Goal: Find specific page/section: Find specific page/section

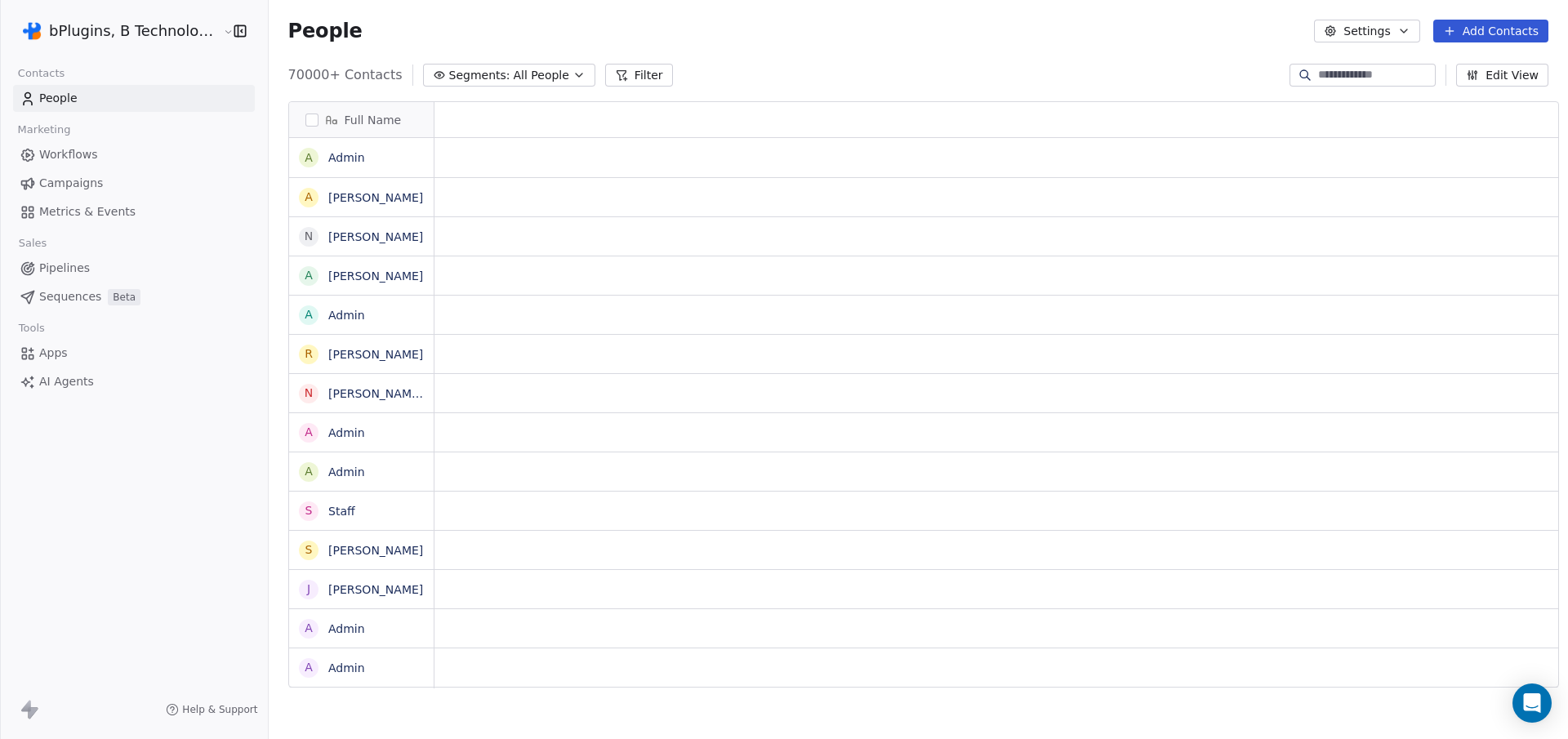
scroll to position [13, 13]
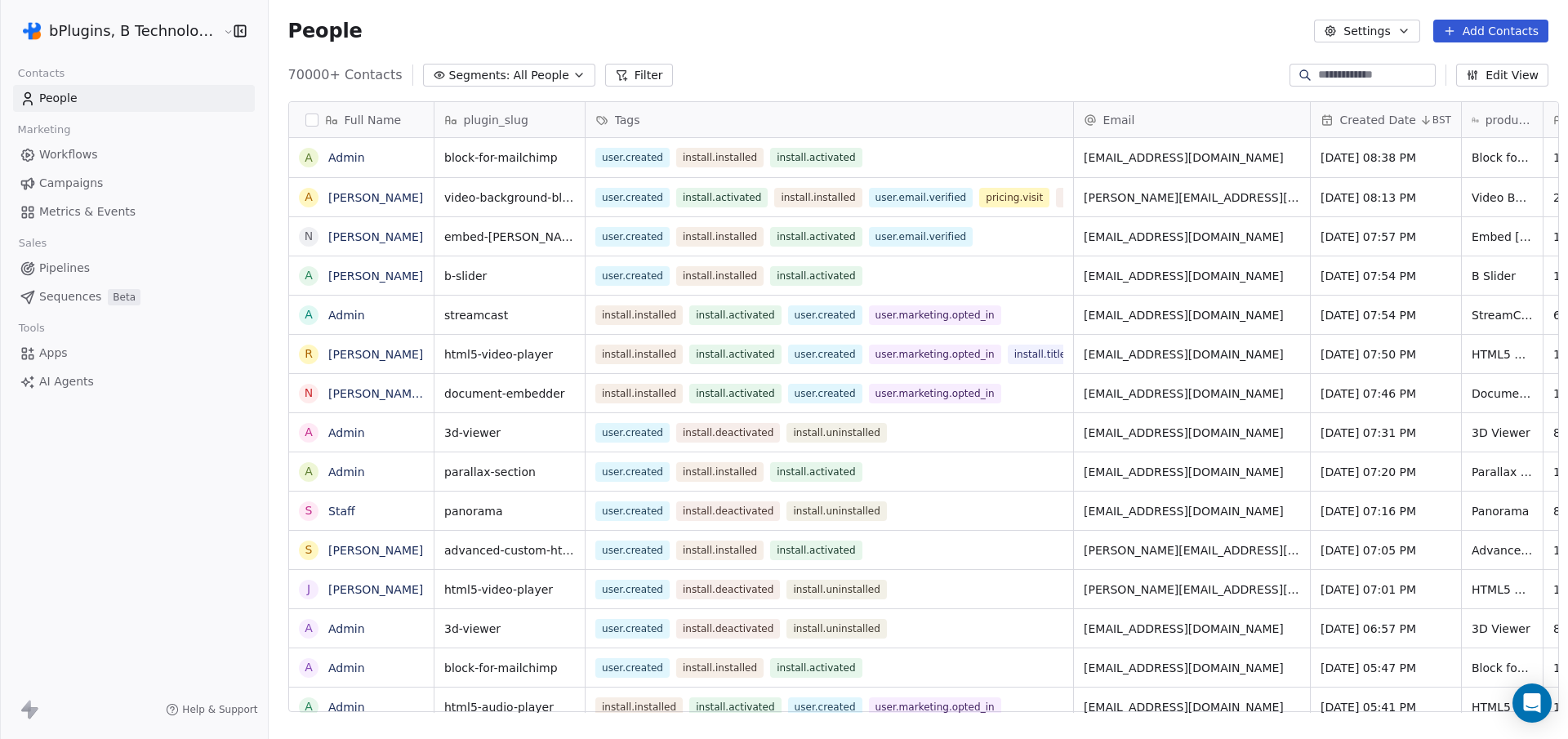
click at [1074, 106] on div "Email" at bounding box center [1192, 119] width 236 height 35
click at [979, 125] on html "bPlugins, B Technologies LLC Contacts People Marketing Workflows Campaigns Metr…" at bounding box center [784, 370] width 1568 height 739
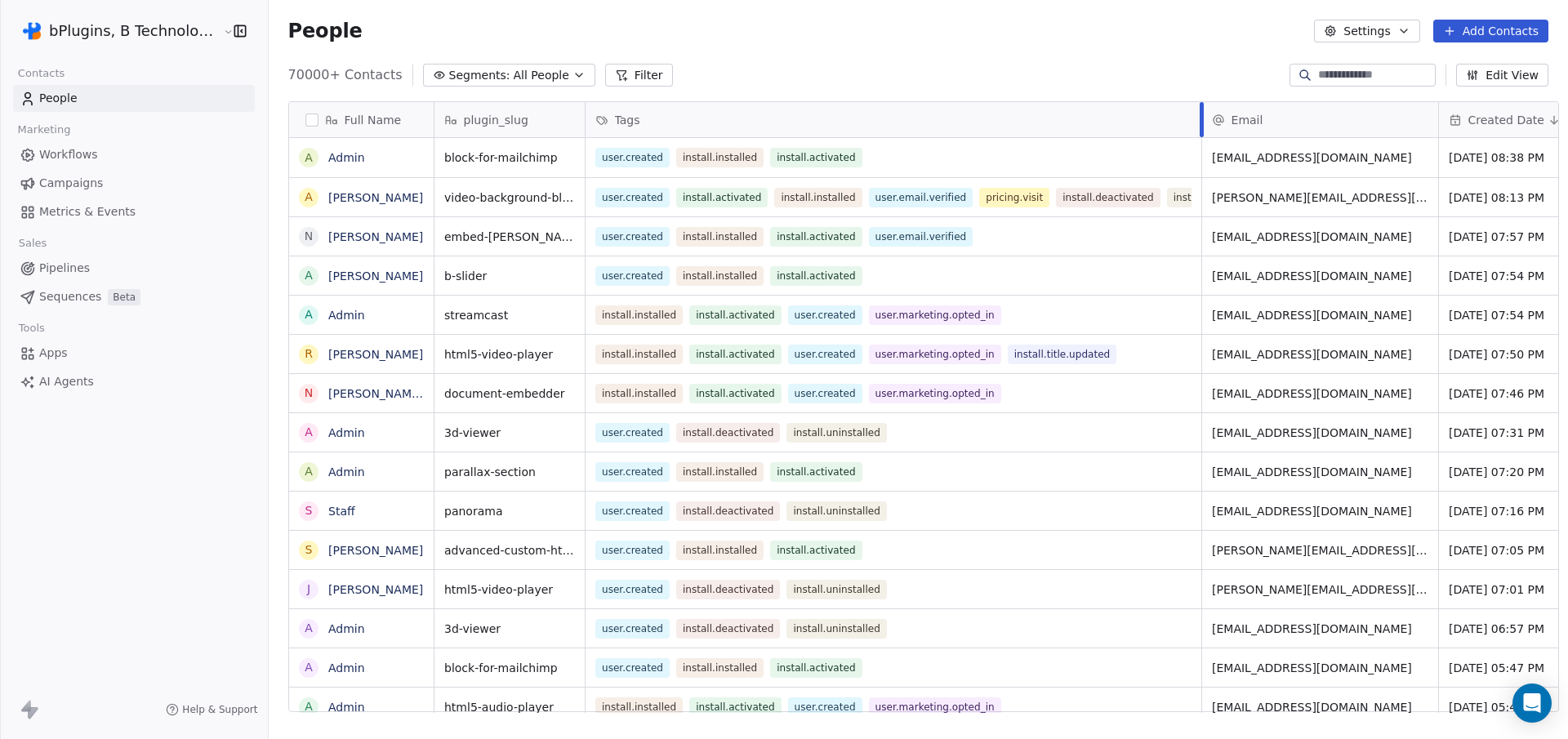
drag, startPoint x: 1060, startPoint y: 119, endPoint x: 1188, endPoint y: 135, distance: 129.0
click at [1188, 135] on div "Tags" at bounding box center [894, 119] width 617 height 35
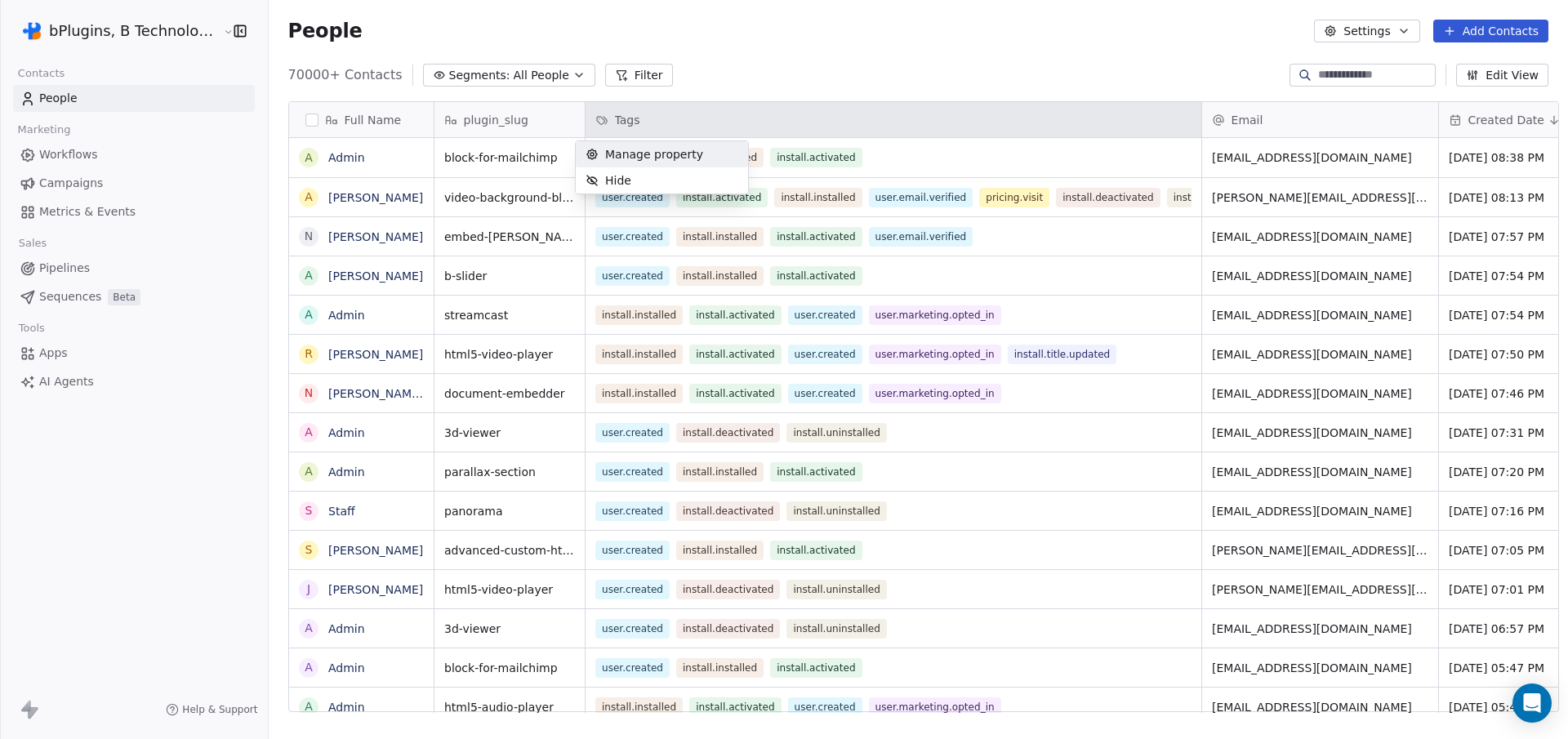
click at [839, 68] on html "bPlugins, B Technologies LLC Contacts People Marketing Workflows Campaigns Metr…" at bounding box center [784, 370] width 1568 height 739
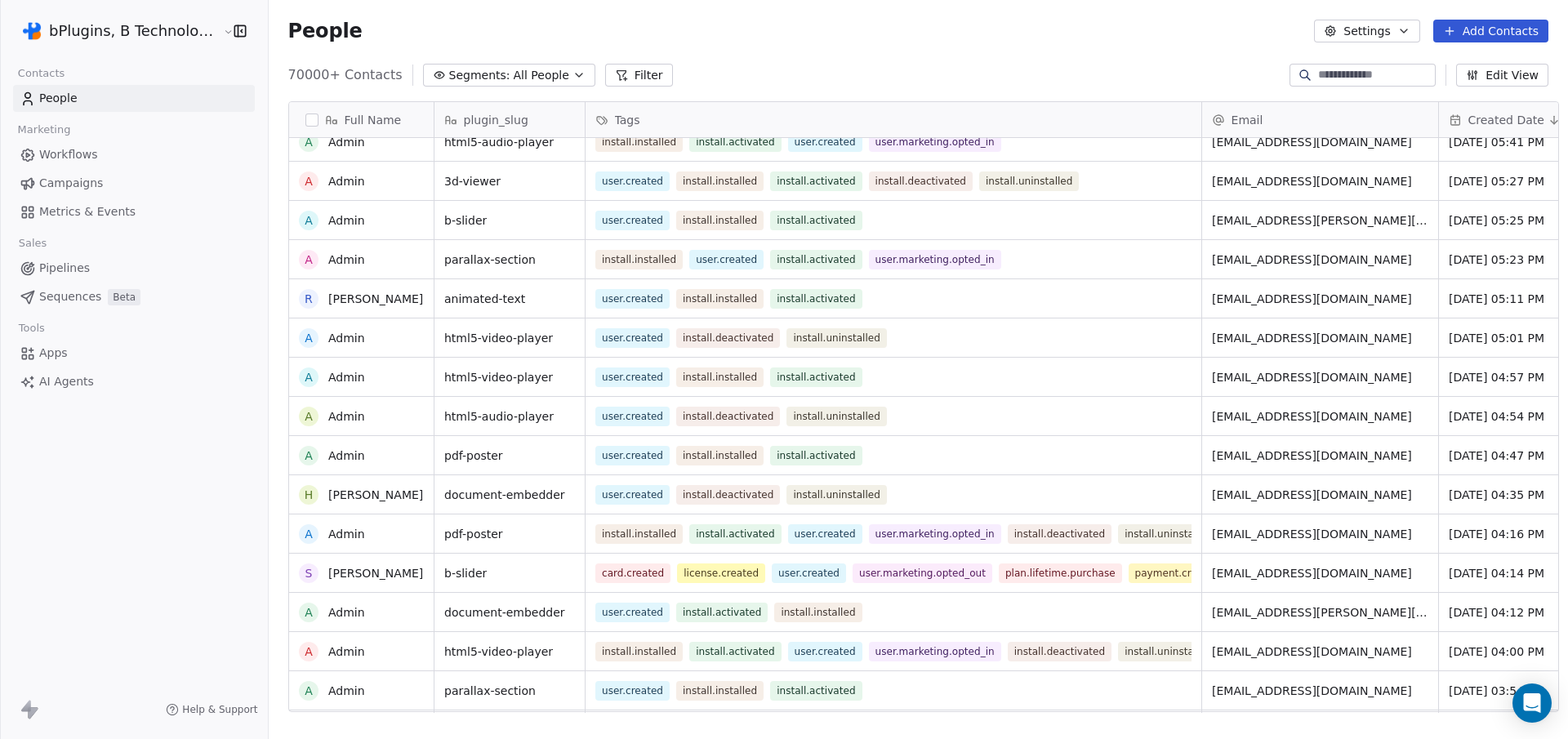
scroll to position [0, 0]
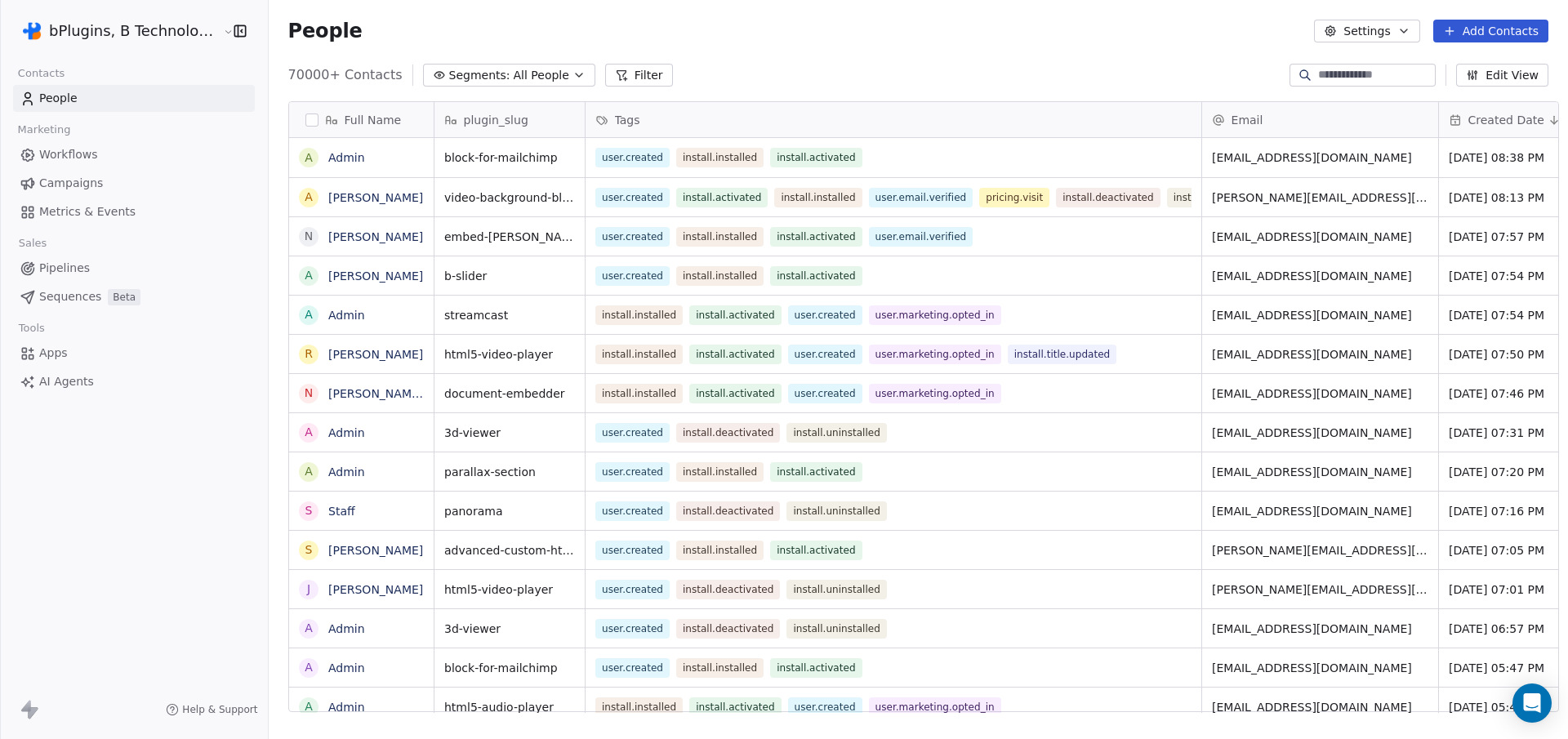
scroll to position [638, 1298]
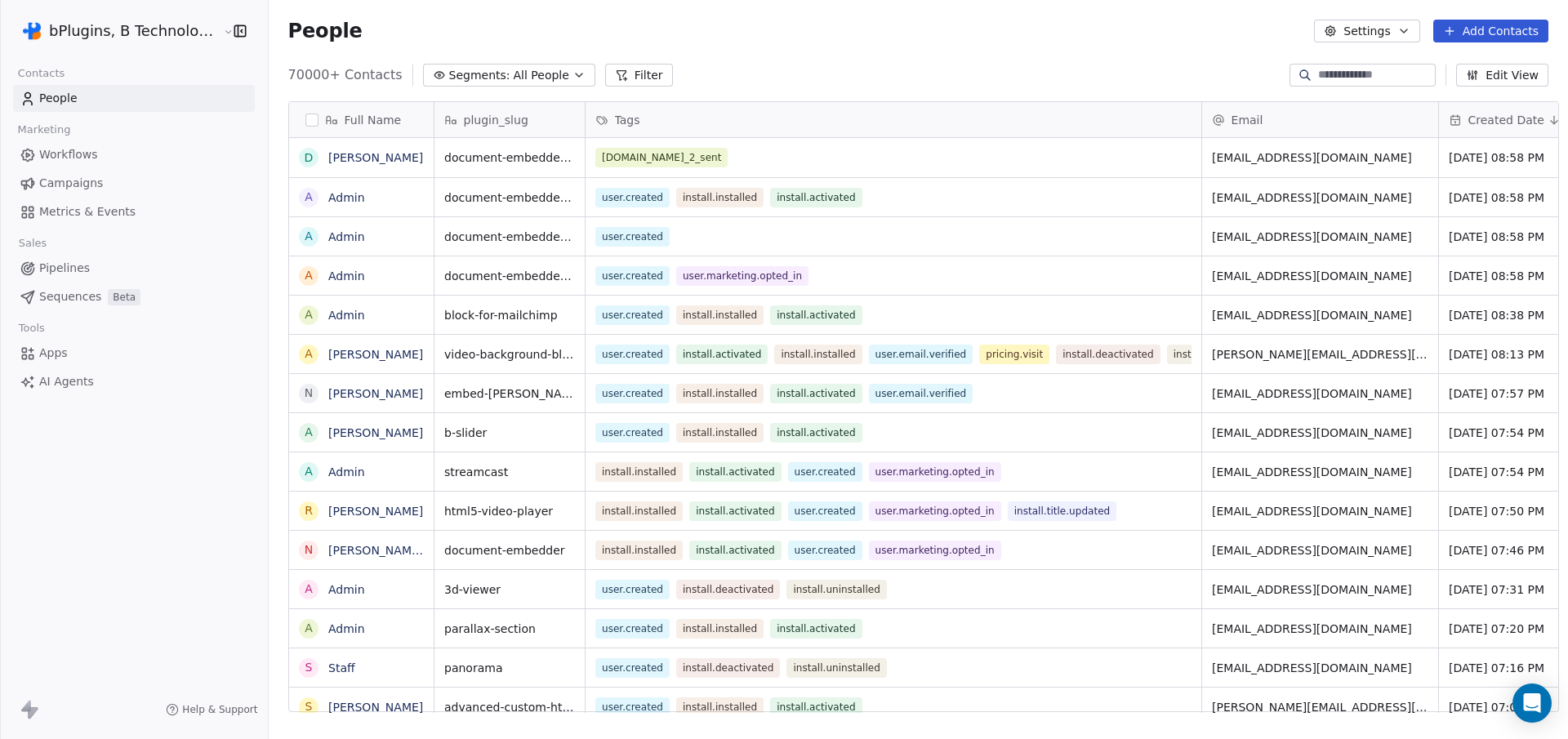
scroll to position [638, 1298]
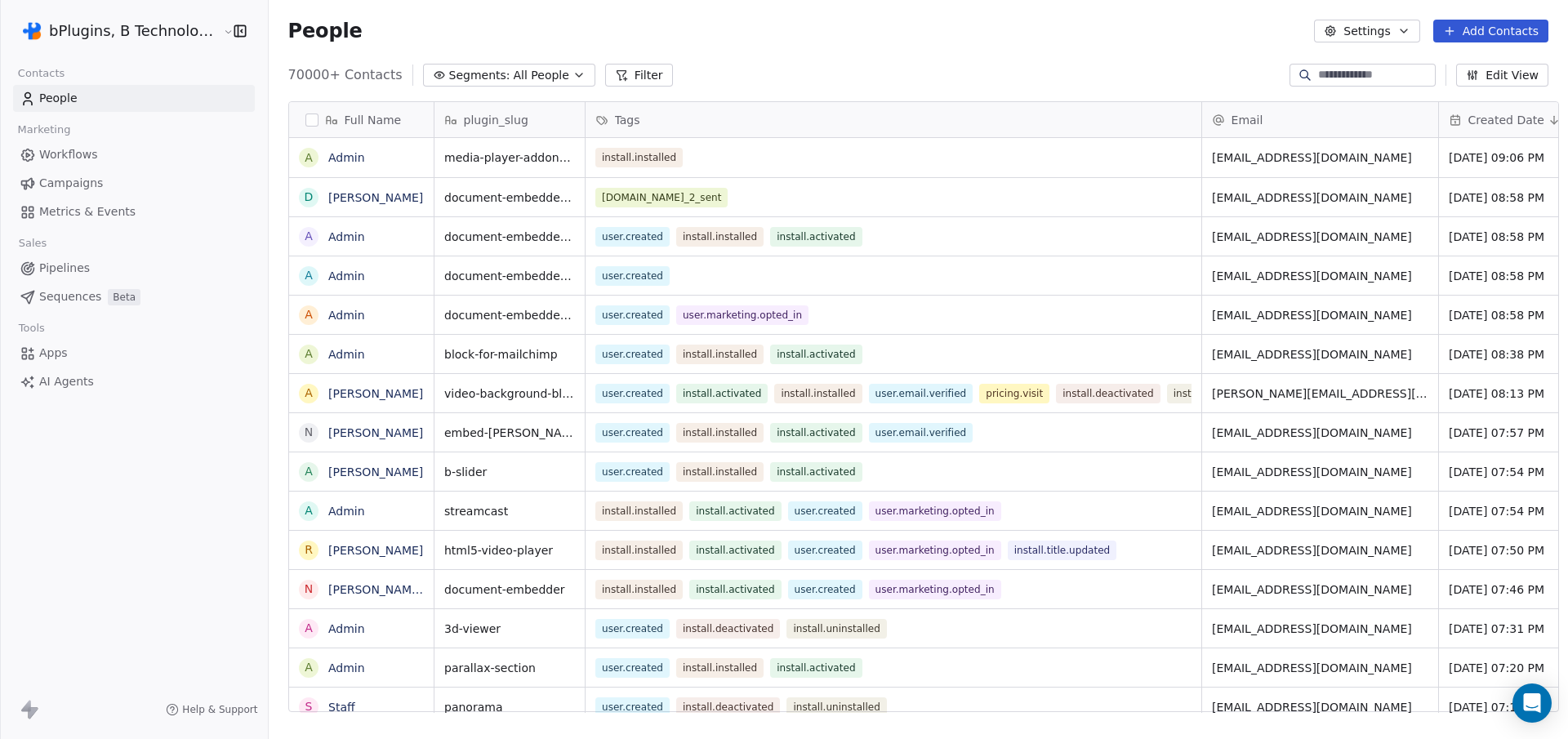
scroll to position [638, 1298]
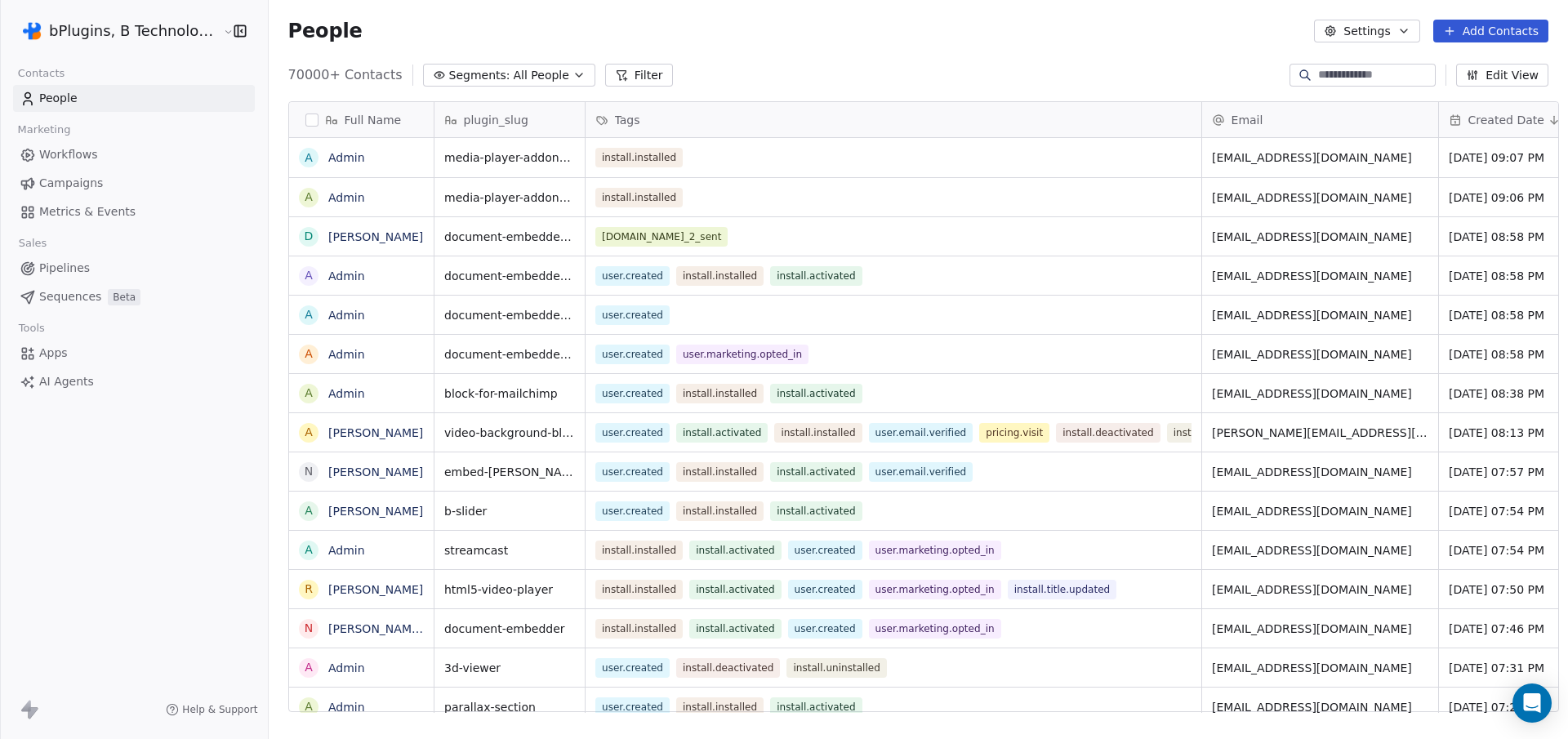
scroll to position [638, 1298]
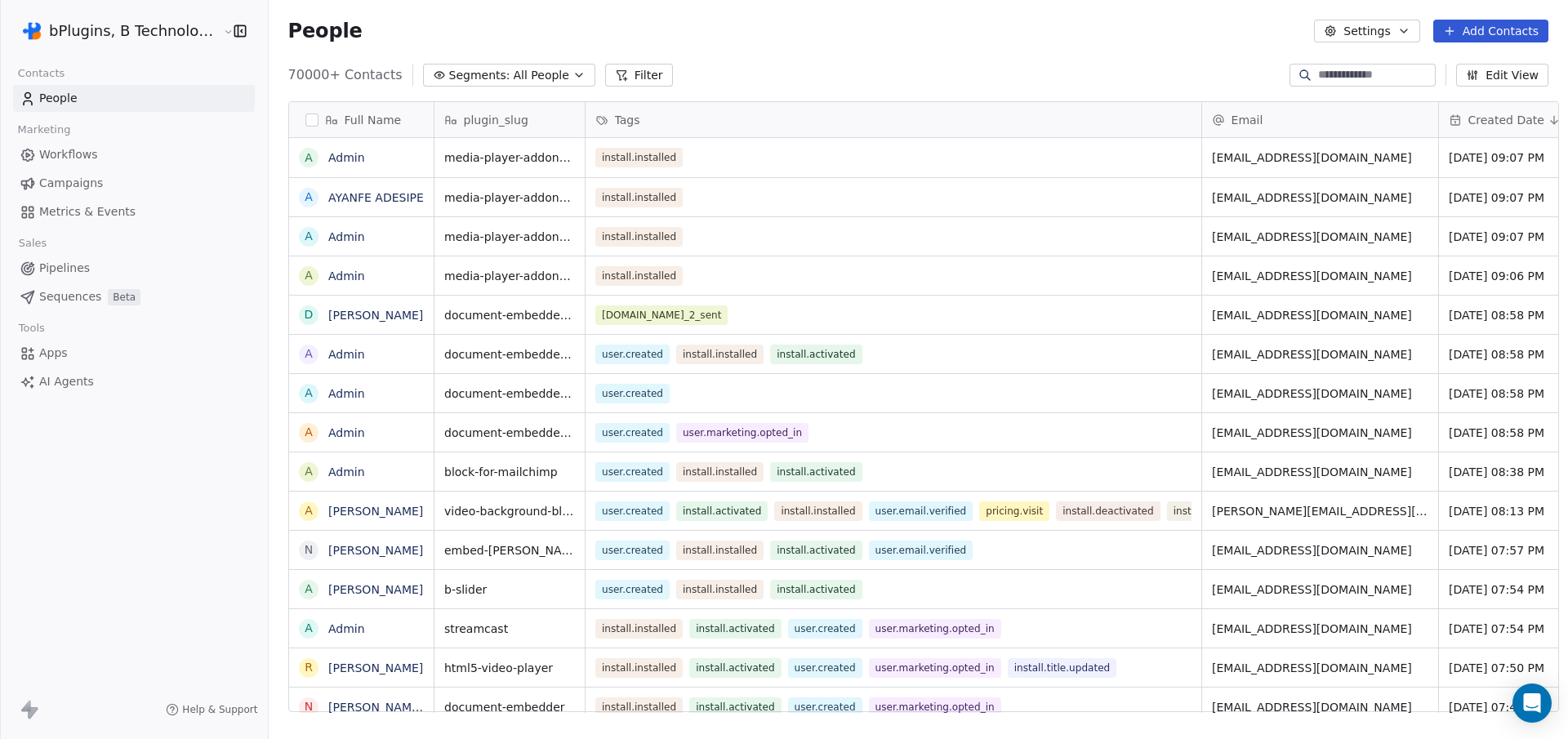
scroll to position [638, 1298]
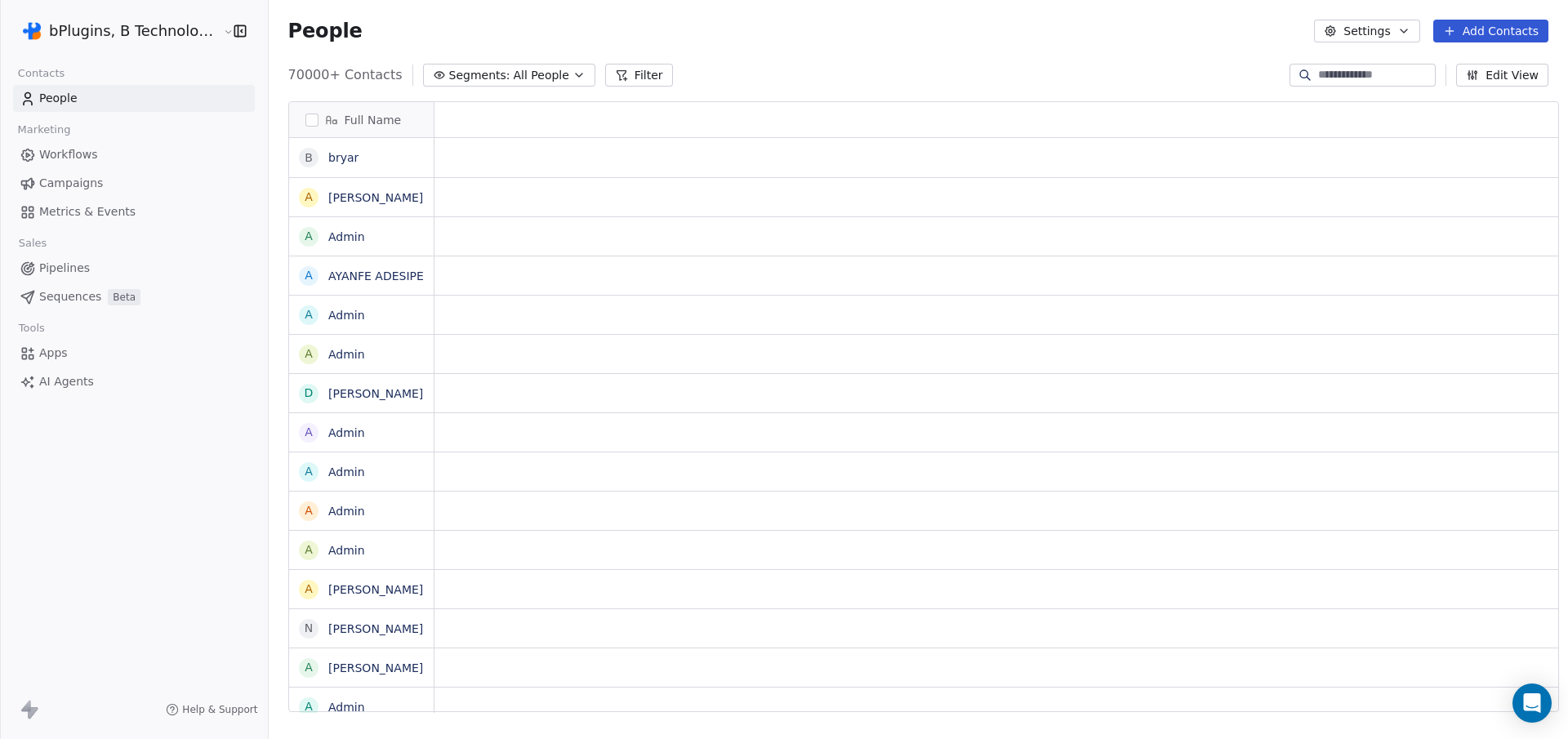
scroll to position [13, 13]
